Goal: Browse casually

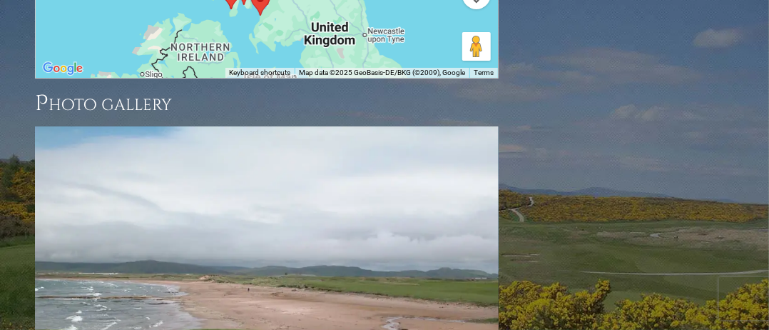
scroll to position [2074, 0]
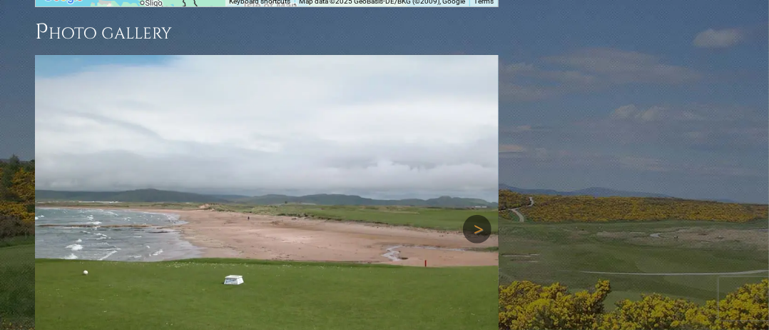
click at [485, 215] on link "Next" at bounding box center [477, 229] width 29 height 29
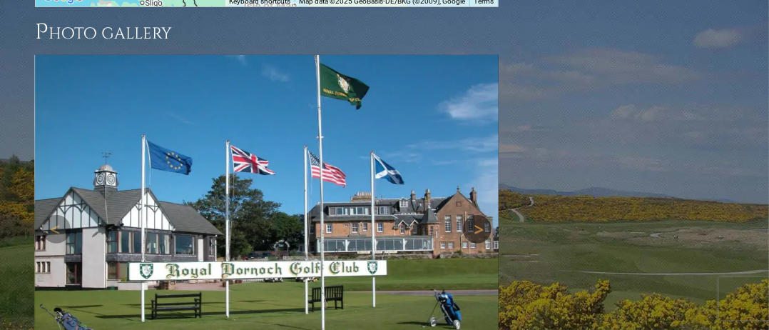
click at [484, 215] on link "Next" at bounding box center [477, 229] width 29 height 29
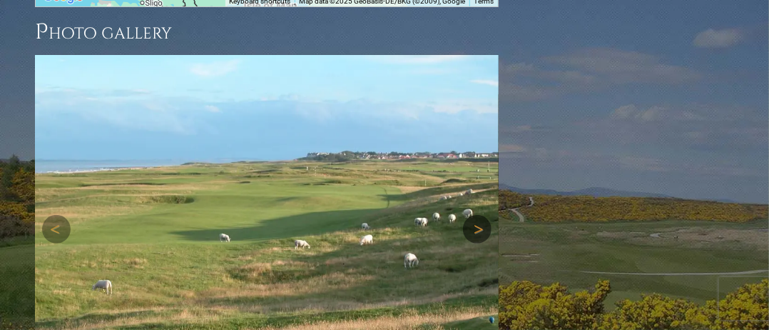
click at [484, 215] on link "Next" at bounding box center [477, 229] width 29 height 29
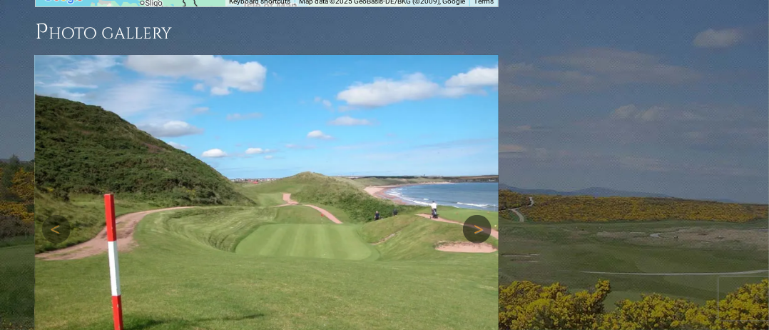
click at [484, 215] on link "Next" at bounding box center [477, 229] width 29 height 29
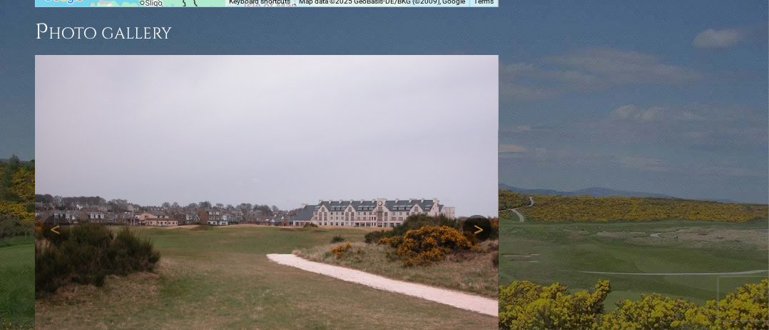
click at [484, 215] on link "Next" at bounding box center [477, 229] width 29 height 29
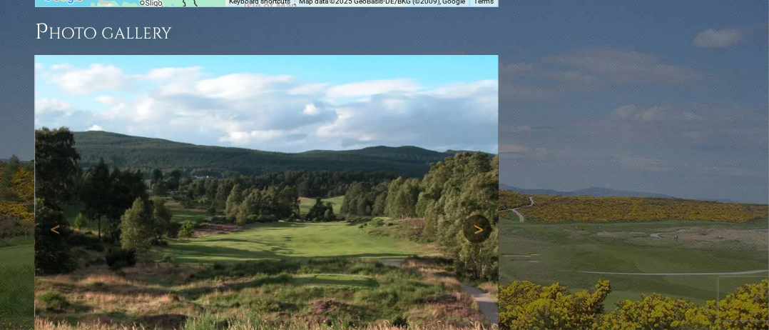
click at [484, 215] on link "Next" at bounding box center [477, 229] width 29 height 29
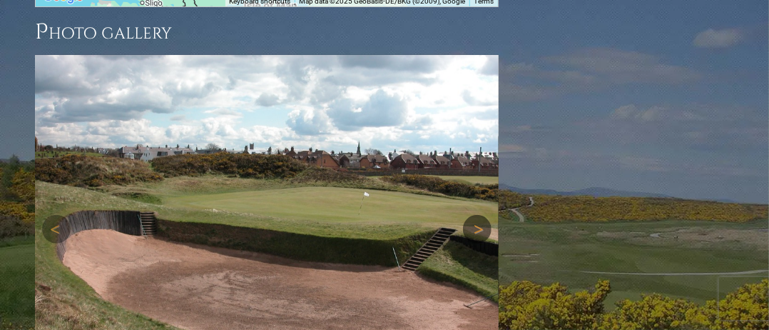
click at [484, 215] on link "Next" at bounding box center [477, 229] width 29 height 29
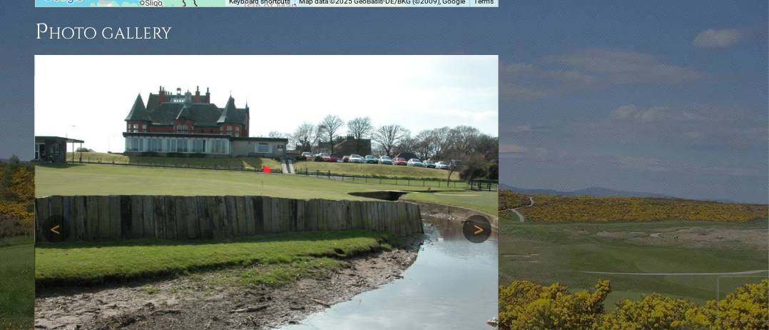
click at [484, 215] on link "Next" at bounding box center [477, 229] width 29 height 29
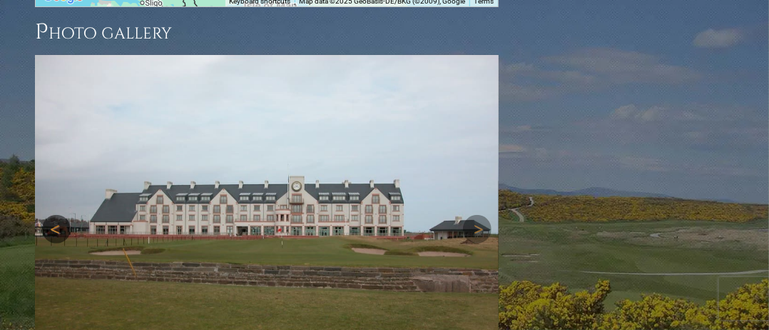
click at [58, 215] on link "Previous" at bounding box center [56, 229] width 29 height 29
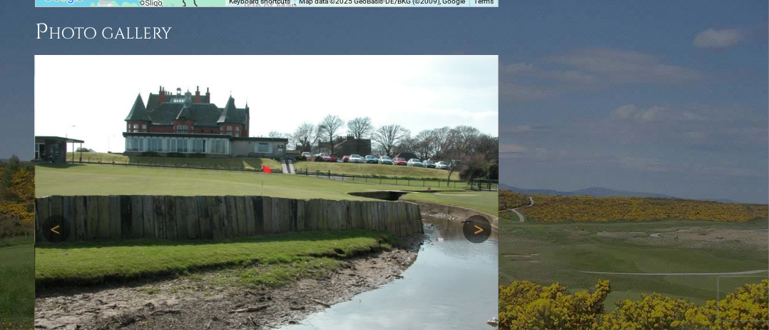
click at [484, 215] on link "Next" at bounding box center [477, 229] width 29 height 29
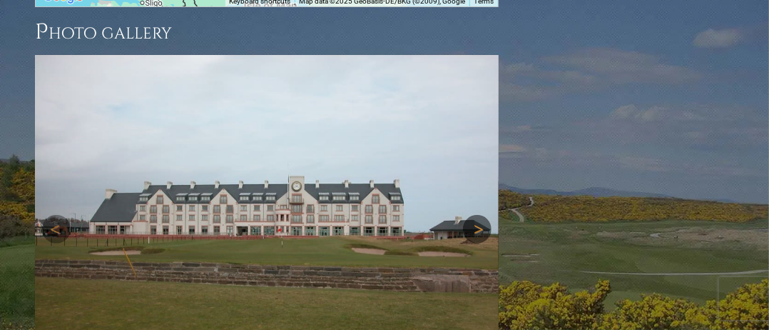
click at [483, 215] on link "Next" at bounding box center [477, 229] width 29 height 29
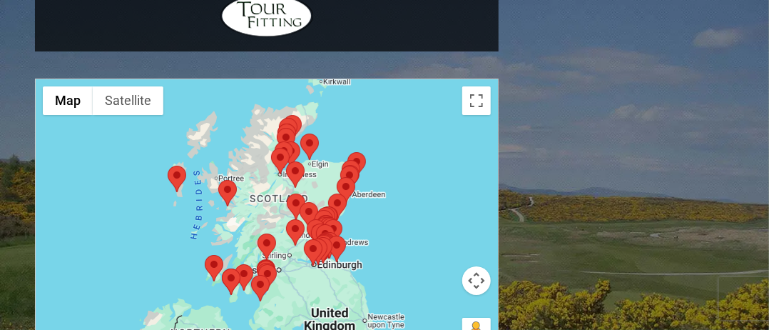
scroll to position [1860, 0]
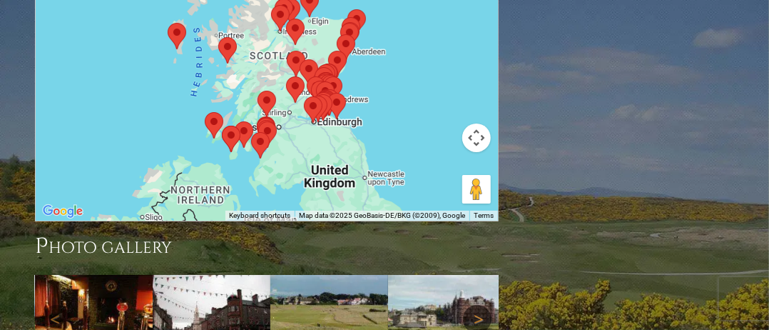
click at [481, 305] on link "Next" at bounding box center [477, 319] width 29 height 29
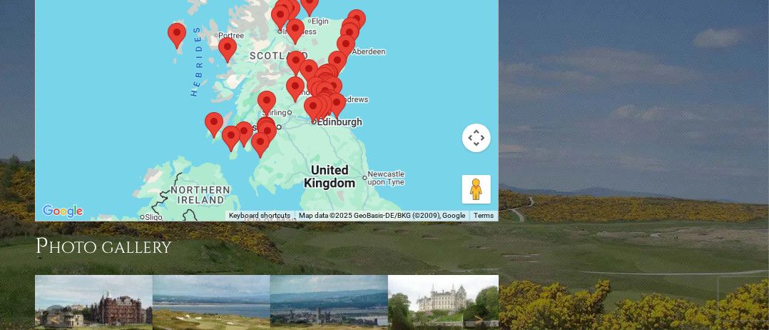
click at [119, 275] on img at bounding box center [94, 319] width 118 height 88
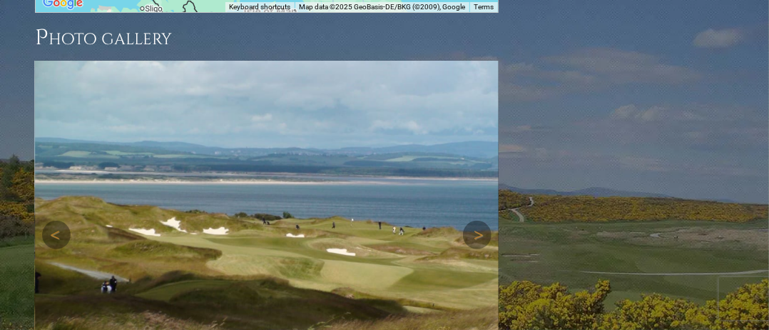
scroll to position [2074, 0]
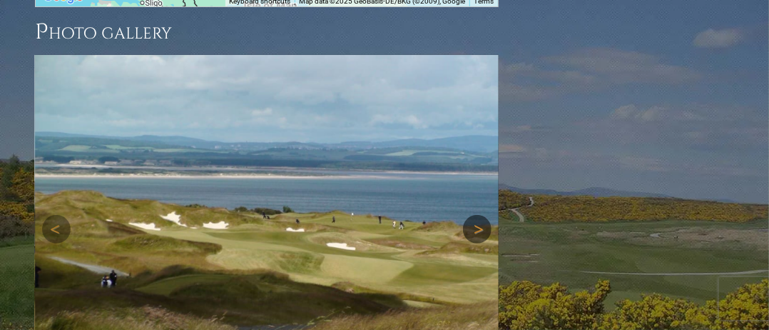
click at [474, 215] on link "Next" at bounding box center [477, 229] width 29 height 29
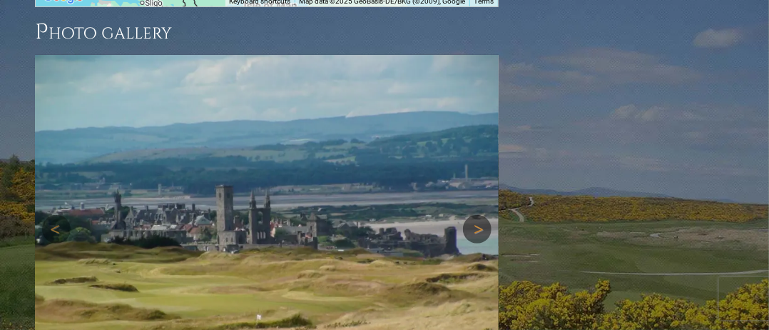
click at [474, 215] on link "Next" at bounding box center [477, 229] width 29 height 29
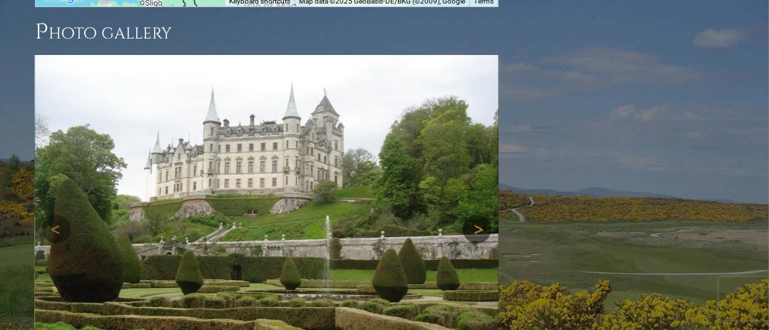
click at [474, 215] on link "Next" at bounding box center [477, 229] width 29 height 29
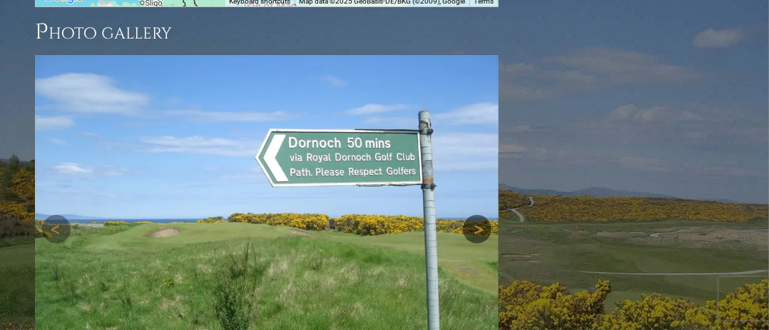
click at [474, 215] on link "Next" at bounding box center [477, 229] width 29 height 29
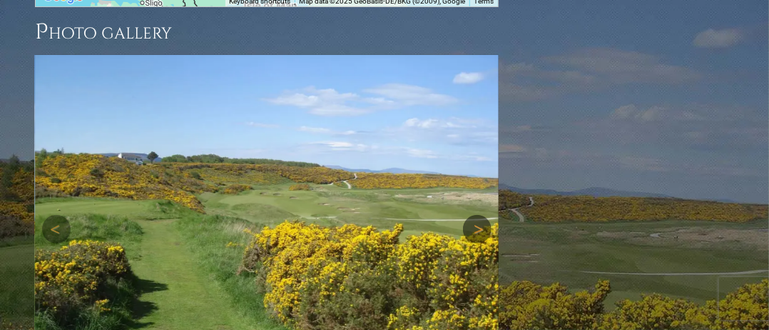
click at [474, 215] on link "Next" at bounding box center [477, 229] width 29 height 29
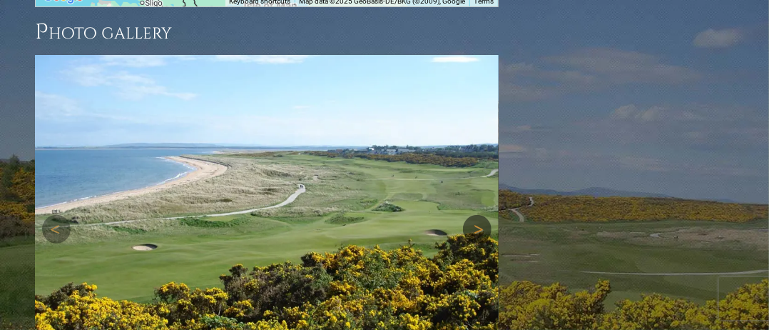
click at [474, 215] on link "Next" at bounding box center [477, 229] width 29 height 29
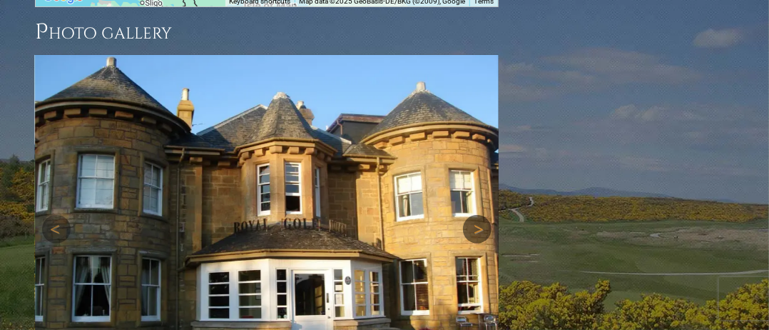
click at [474, 215] on link "Next" at bounding box center [477, 229] width 29 height 29
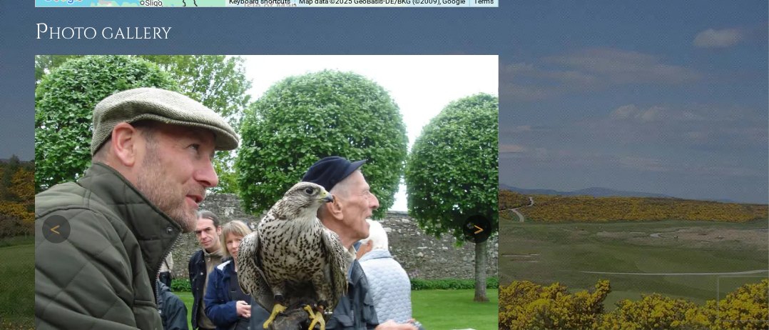
click at [474, 215] on link "Next" at bounding box center [477, 229] width 29 height 29
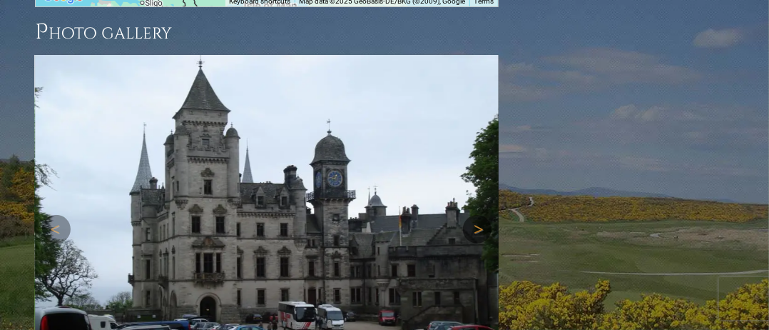
click at [474, 215] on link "Next" at bounding box center [477, 229] width 29 height 29
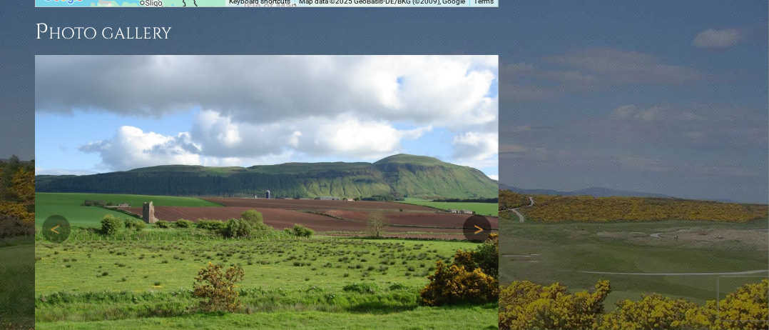
click at [474, 215] on link "Next" at bounding box center [477, 229] width 29 height 29
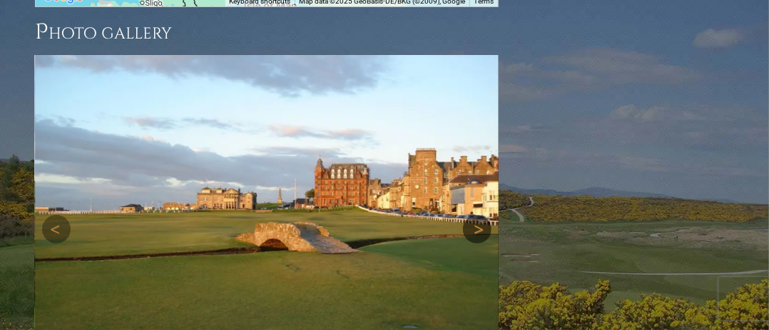
click at [474, 215] on link "Next" at bounding box center [477, 229] width 29 height 29
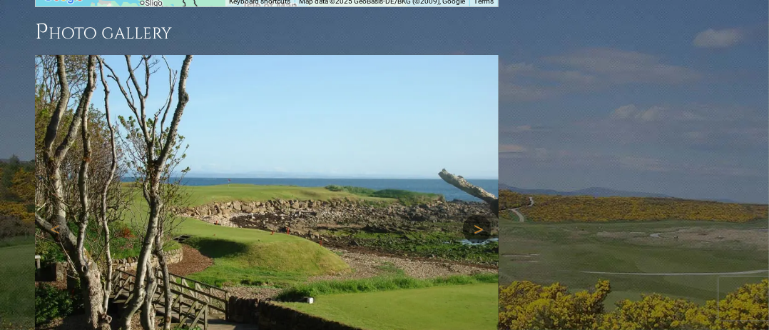
click at [474, 215] on link "Next" at bounding box center [477, 229] width 29 height 29
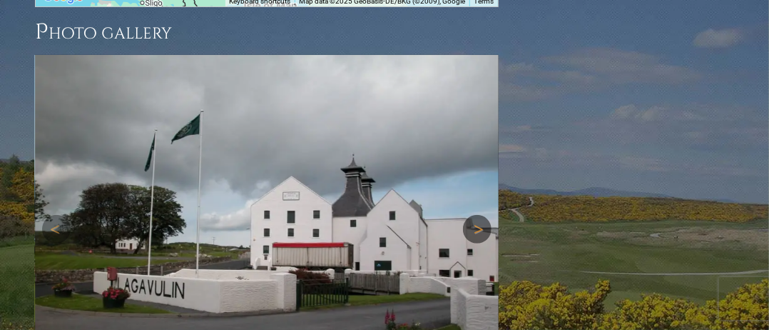
click at [474, 215] on link "Next" at bounding box center [477, 229] width 29 height 29
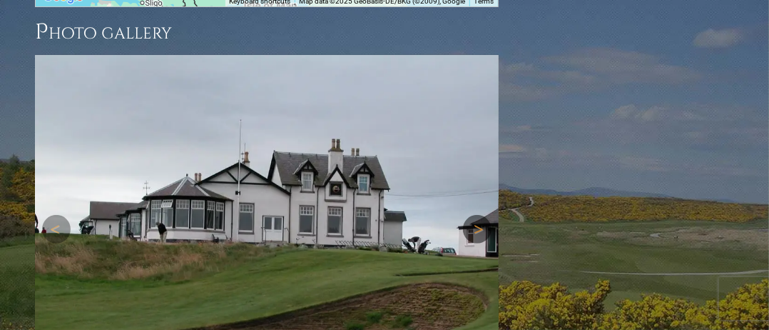
click at [474, 215] on link "Next" at bounding box center [477, 229] width 29 height 29
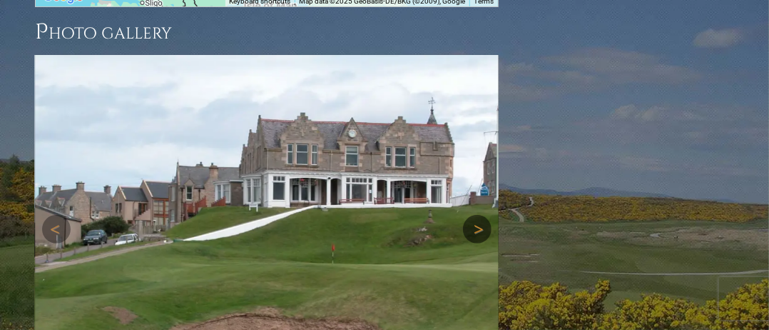
click at [474, 215] on link "Next" at bounding box center [477, 229] width 29 height 29
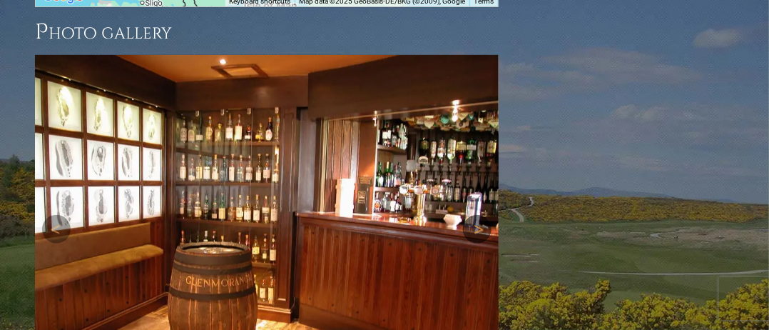
click at [474, 215] on link "Next" at bounding box center [477, 229] width 29 height 29
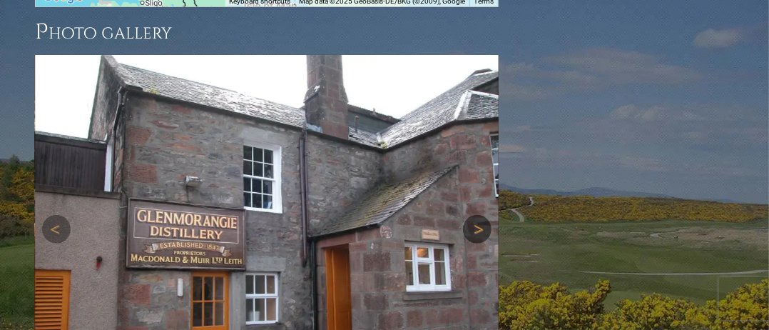
click at [474, 215] on link "Next" at bounding box center [477, 229] width 29 height 29
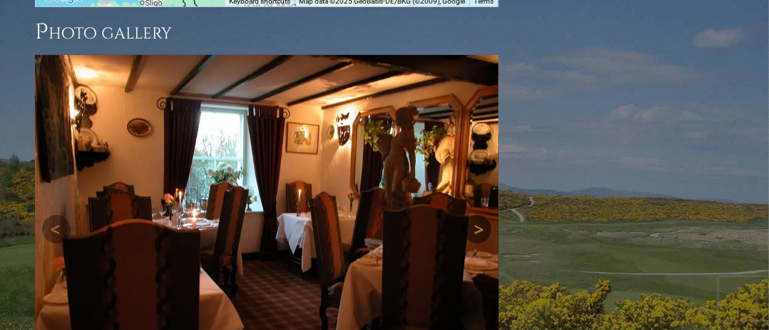
click at [474, 215] on link "Next" at bounding box center [477, 229] width 29 height 29
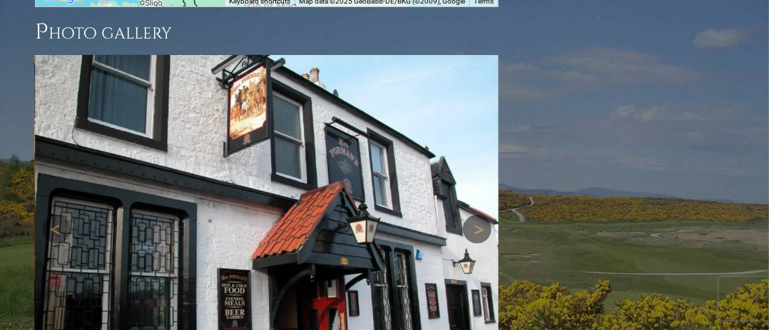
click at [474, 215] on link "Next" at bounding box center [477, 229] width 29 height 29
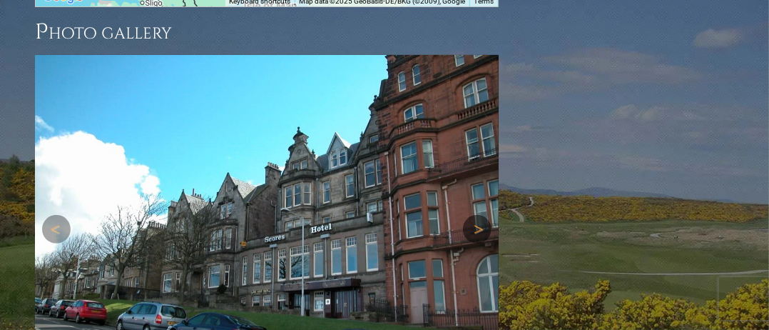
click at [474, 215] on link "Next" at bounding box center [477, 229] width 29 height 29
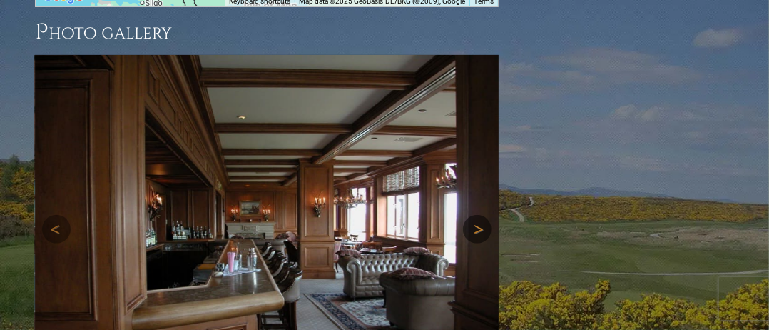
click at [474, 215] on link "Next" at bounding box center [477, 229] width 29 height 29
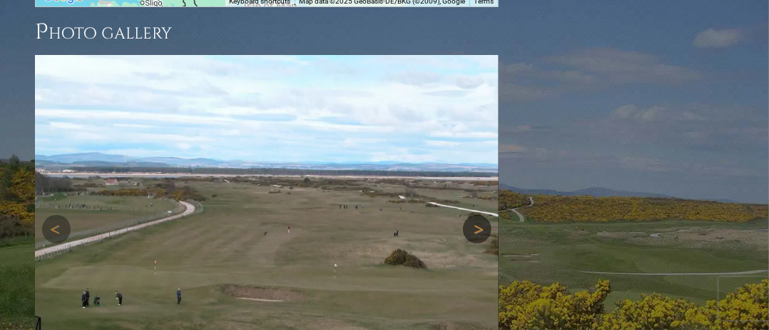
click at [474, 215] on link "Next" at bounding box center [477, 229] width 29 height 29
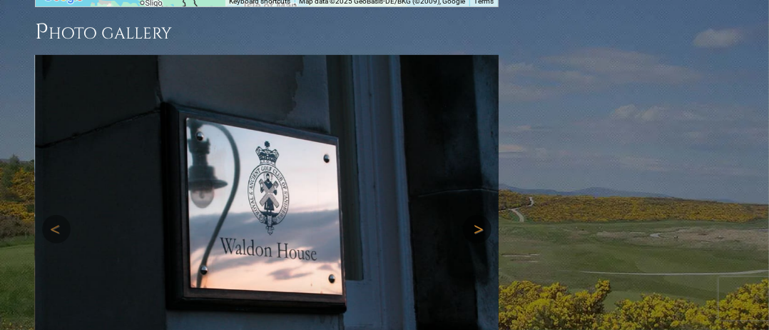
click at [474, 215] on link "Next" at bounding box center [477, 229] width 29 height 29
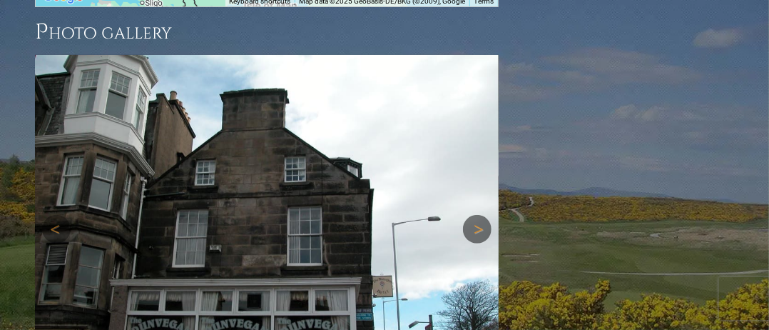
click at [474, 215] on link "Next" at bounding box center [477, 229] width 29 height 29
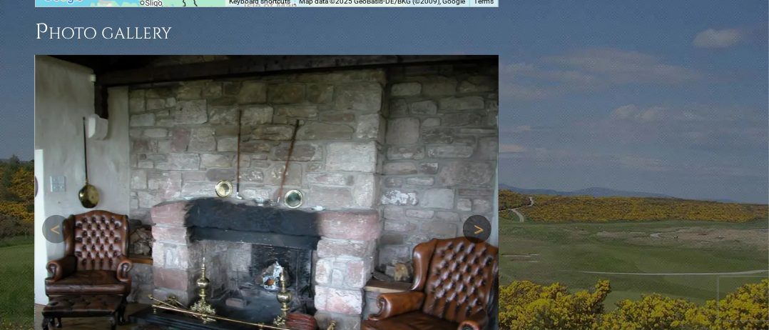
click at [474, 215] on link "Next" at bounding box center [477, 229] width 29 height 29
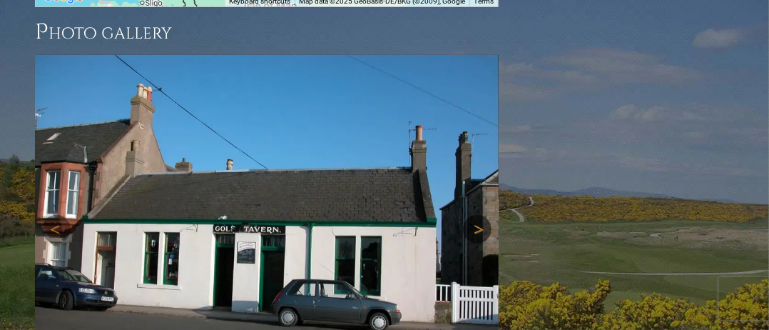
click at [474, 215] on link "Next" at bounding box center [477, 229] width 29 height 29
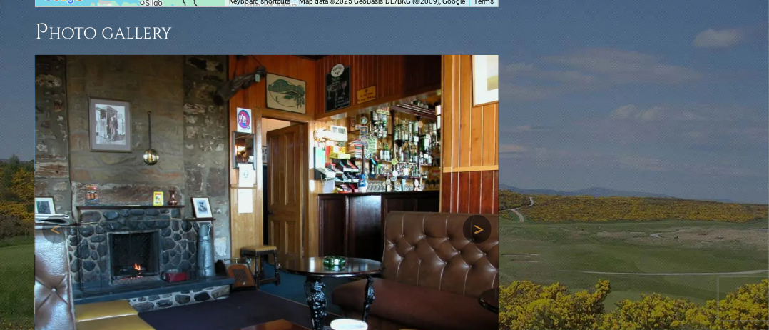
click at [474, 215] on link "Next" at bounding box center [477, 229] width 29 height 29
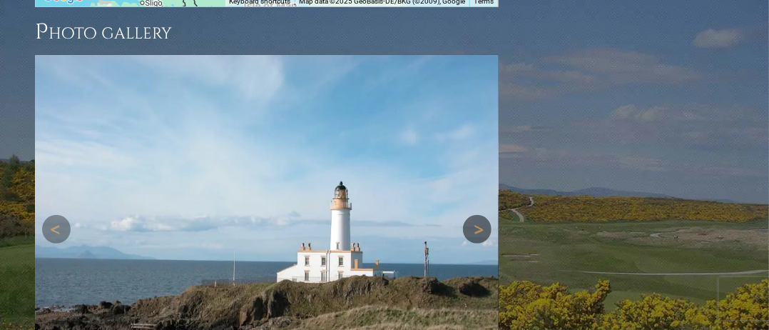
click at [474, 215] on link "Next" at bounding box center [477, 229] width 29 height 29
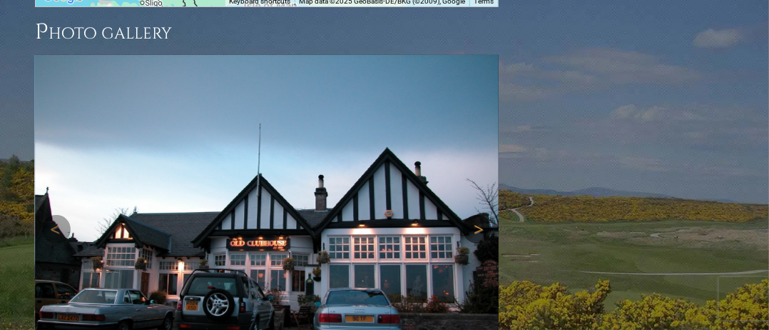
click at [474, 215] on link "Next" at bounding box center [477, 229] width 29 height 29
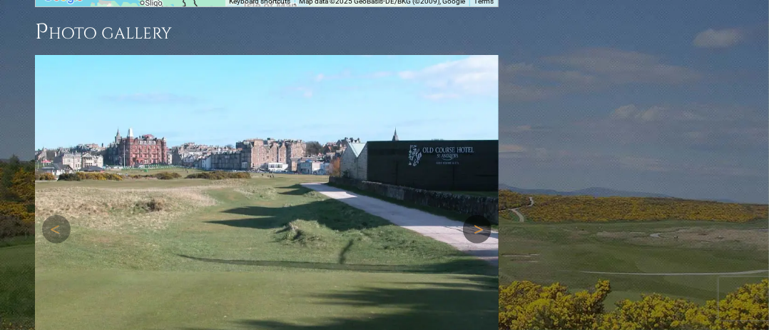
click at [474, 215] on link "Next" at bounding box center [477, 229] width 29 height 29
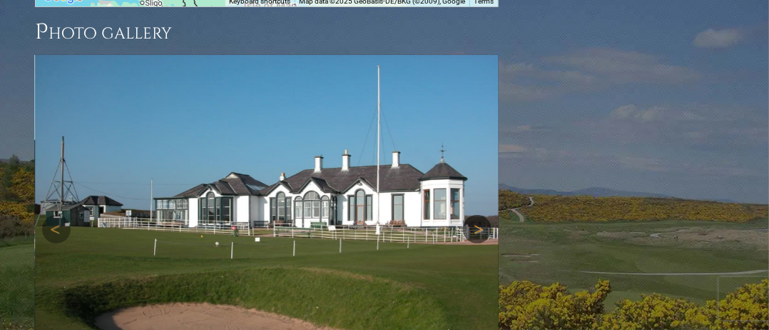
click at [474, 215] on link "Next" at bounding box center [477, 229] width 29 height 29
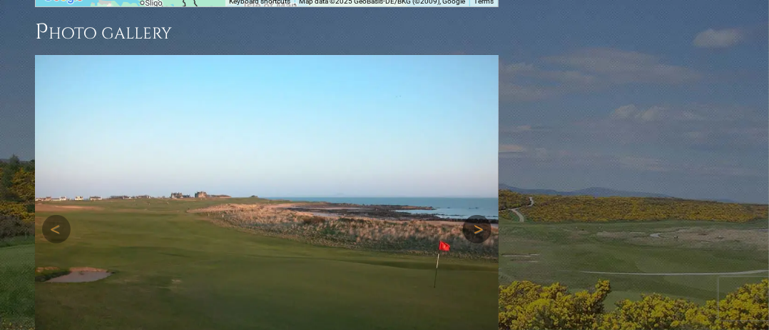
click at [474, 215] on link "Next" at bounding box center [477, 229] width 29 height 29
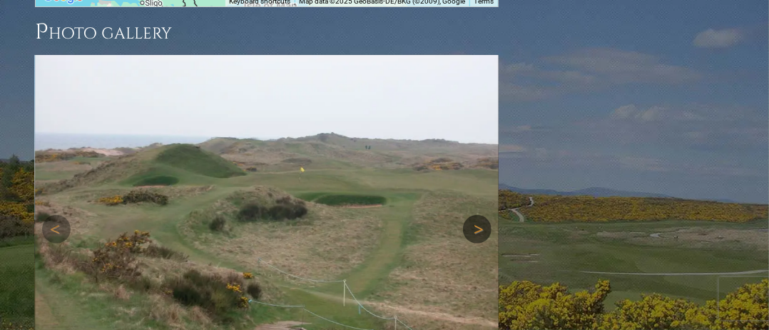
click at [474, 215] on link "Next" at bounding box center [477, 229] width 29 height 29
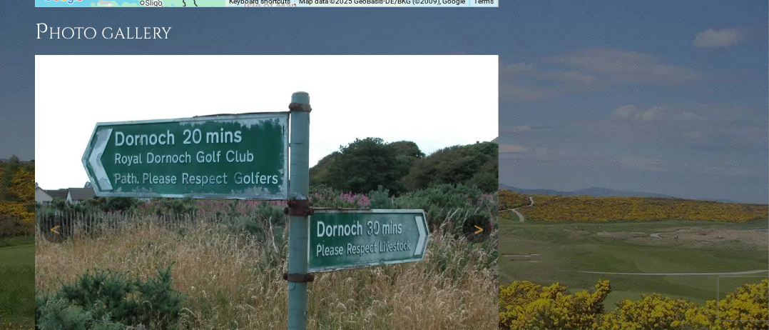
click at [474, 215] on link "Next" at bounding box center [477, 229] width 29 height 29
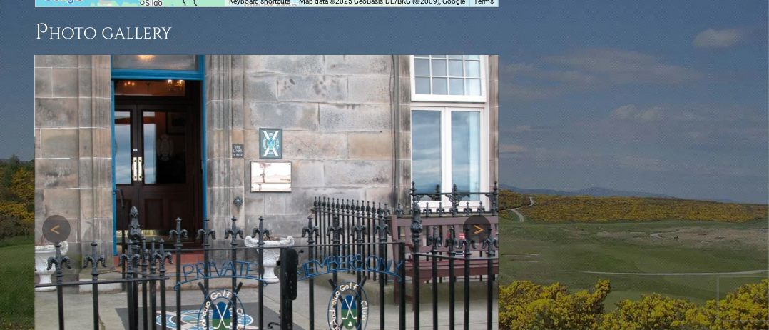
click at [474, 215] on link "Next" at bounding box center [477, 229] width 29 height 29
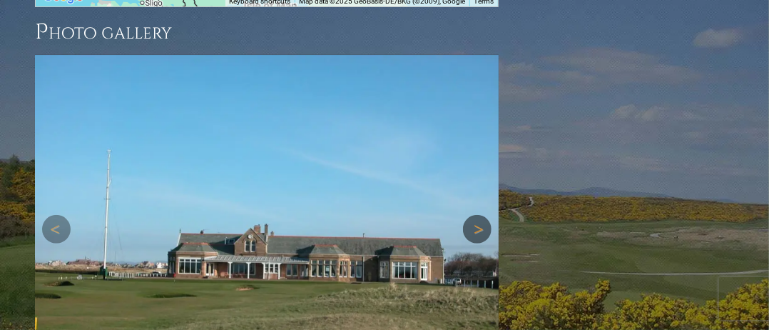
click at [474, 215] on link "Next" at bounding box center [477, 229] width 29 height 29
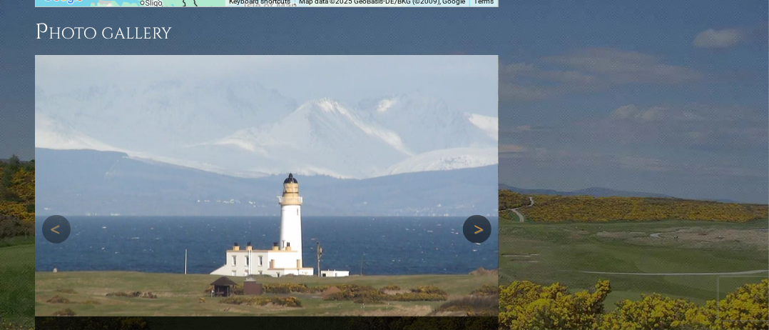
click at [474, 215] on link "Next" at bounding box center [477, 229] width 29 height 29
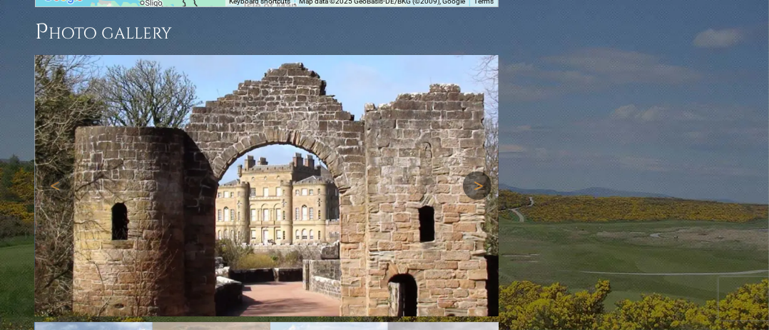
click at [474, 108] on img at bounding box center [267, 185] width 464 height 261
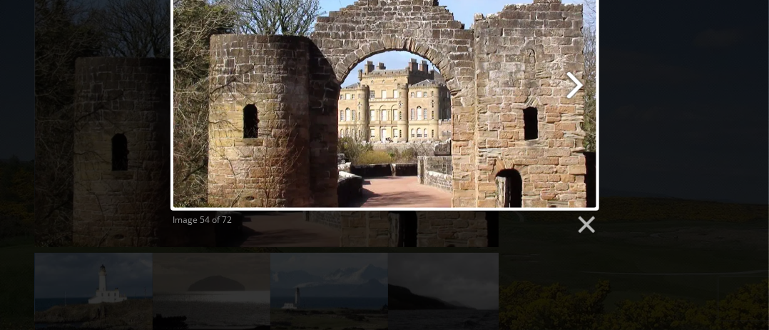
scroll to position [2145, 0]
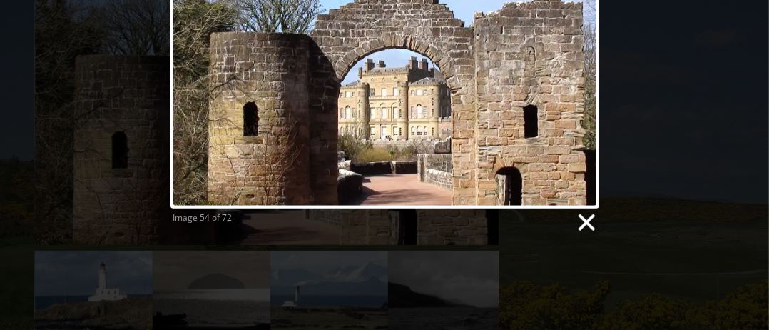
click at [582, 226] on link at bounding box center [585, 222] width 21 height 21
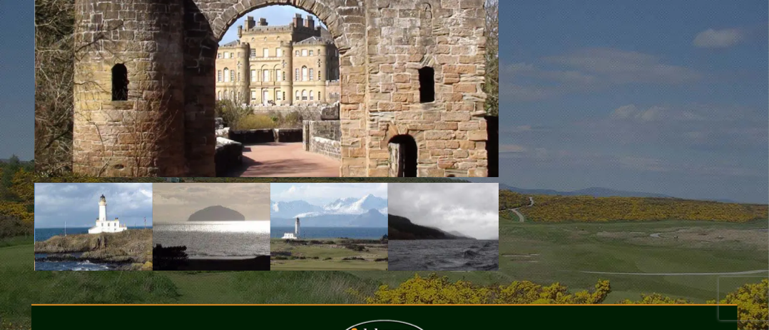
scroll to position [2359, 0]
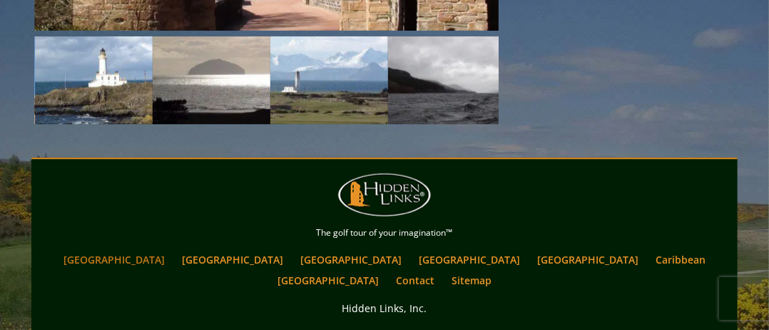
click at [172, 249] on link "[GEOGRAPHIC_DATA]" at bounding box center [114, 259] width 116 height 21
